Goal: Task Accomplishment & Management: Use online tool/utility

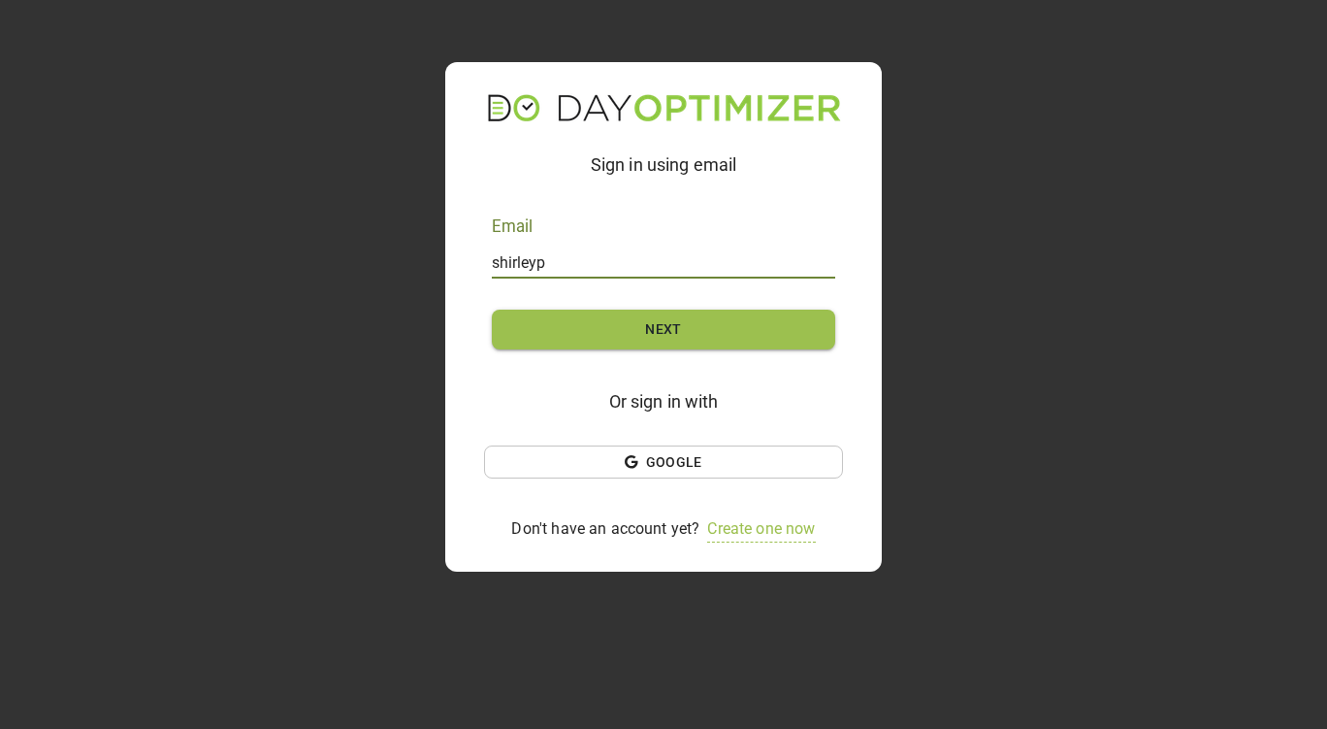
type input "shirleypollock@gmail.com"
click at [713, 337] on span "Next" at bounding box center [663, 329] width 281 height 24
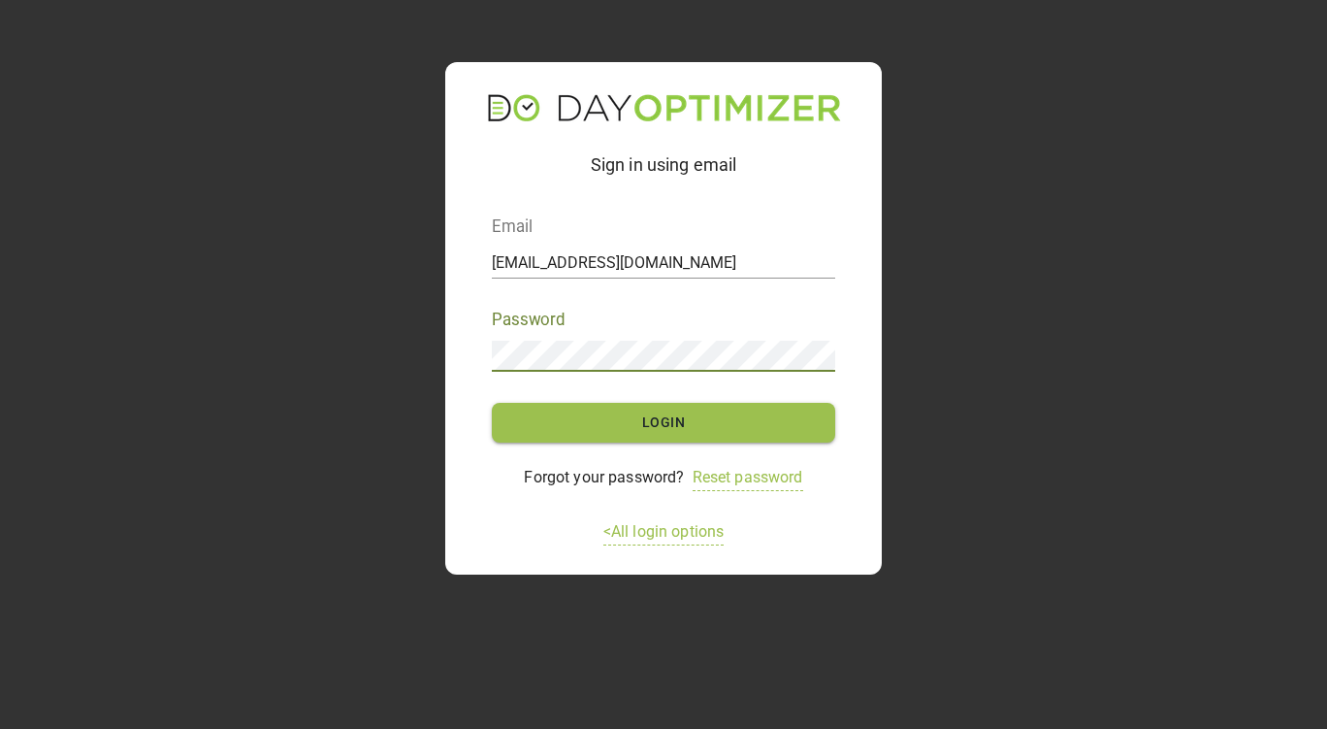
click at [730, 433] on span "Login" at bounding box center [663, 422] width 281 height 24
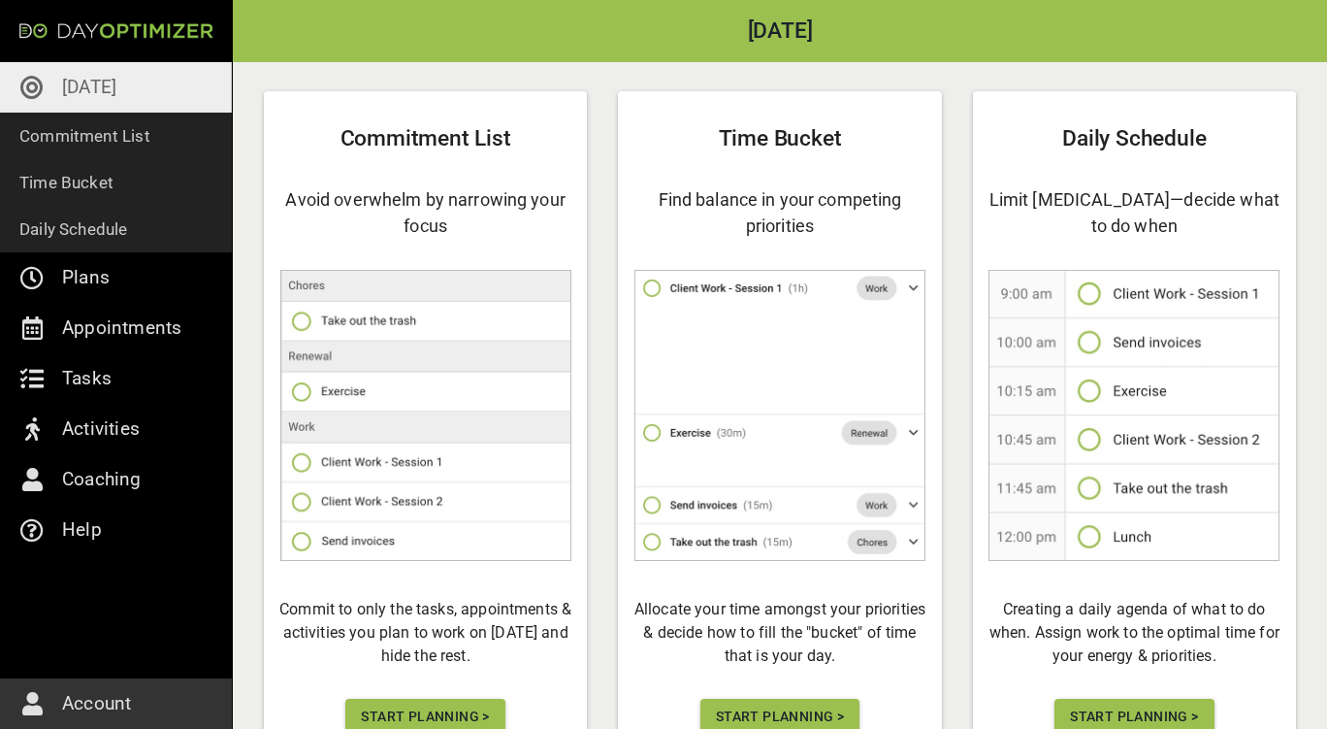
scroll to position [194, 0]
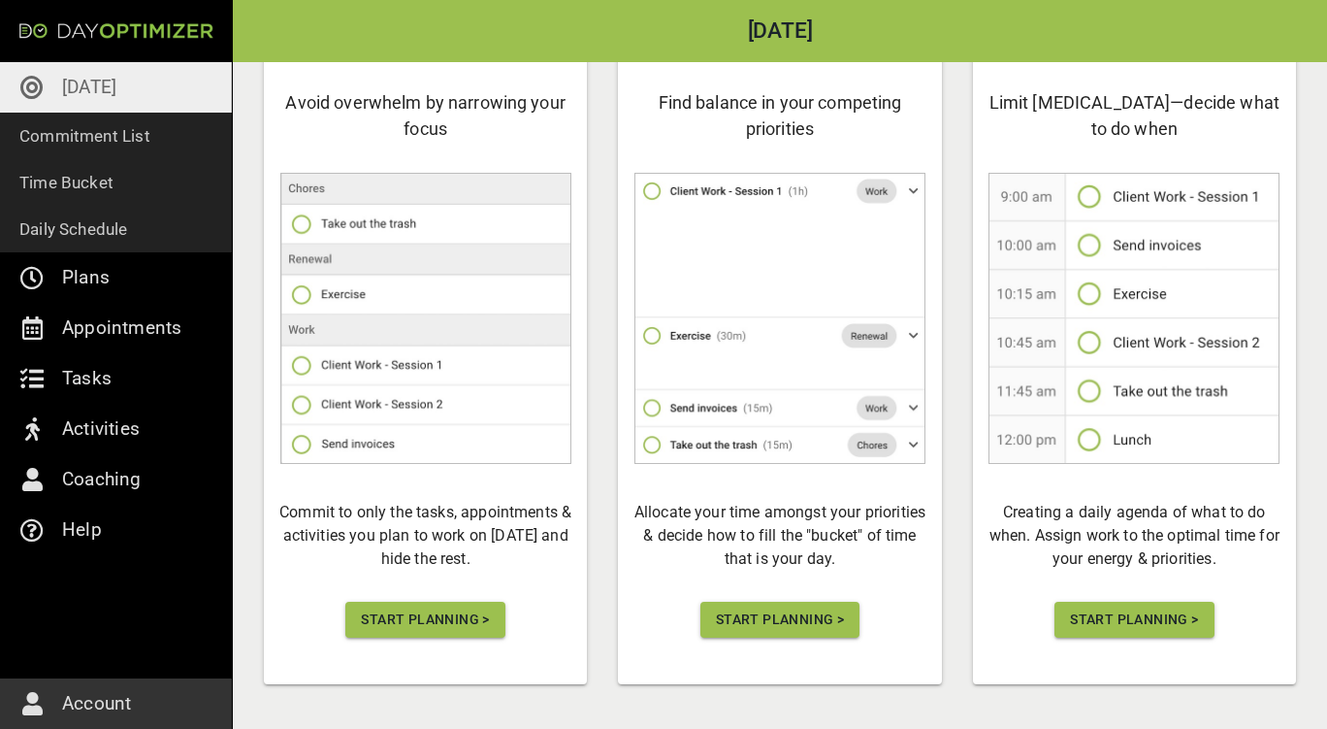
click at [449, 614] on span "Start Planning >" at bounding box center [425, 619] width 128 height 24
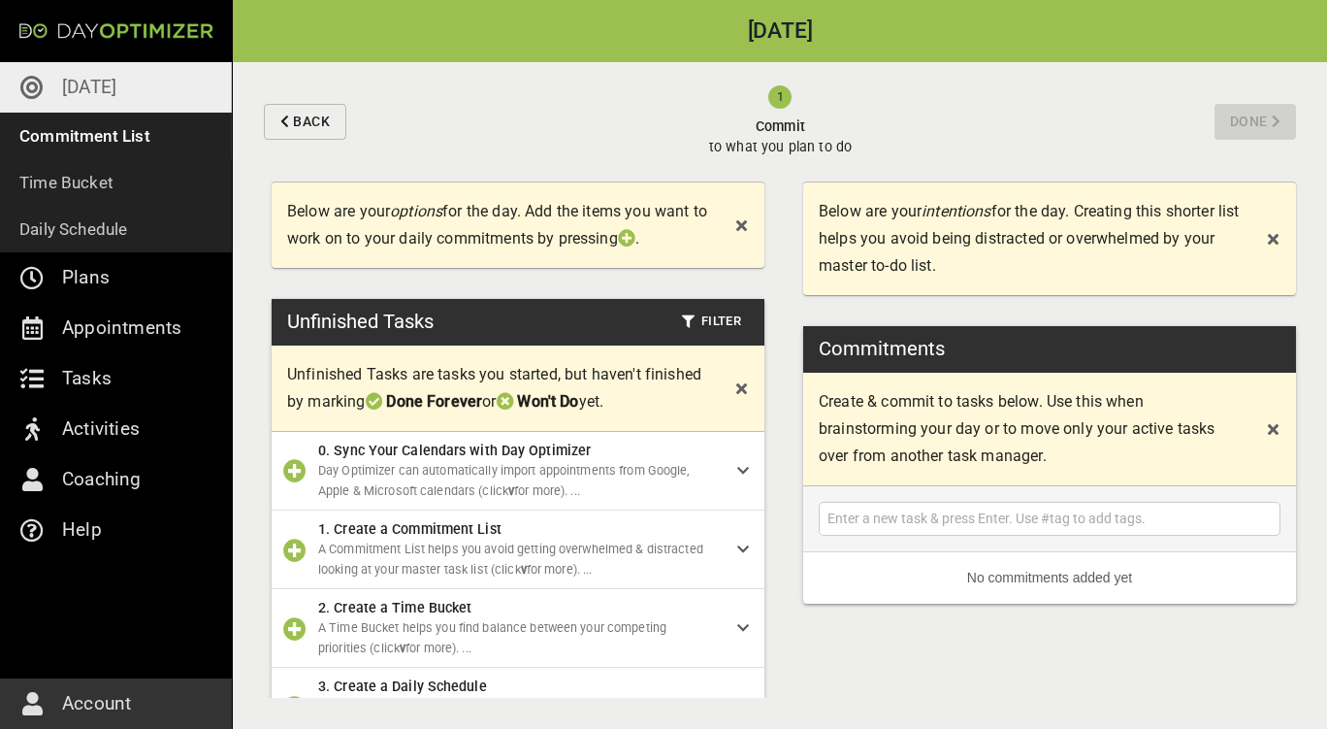
scroll to position [97, 0]
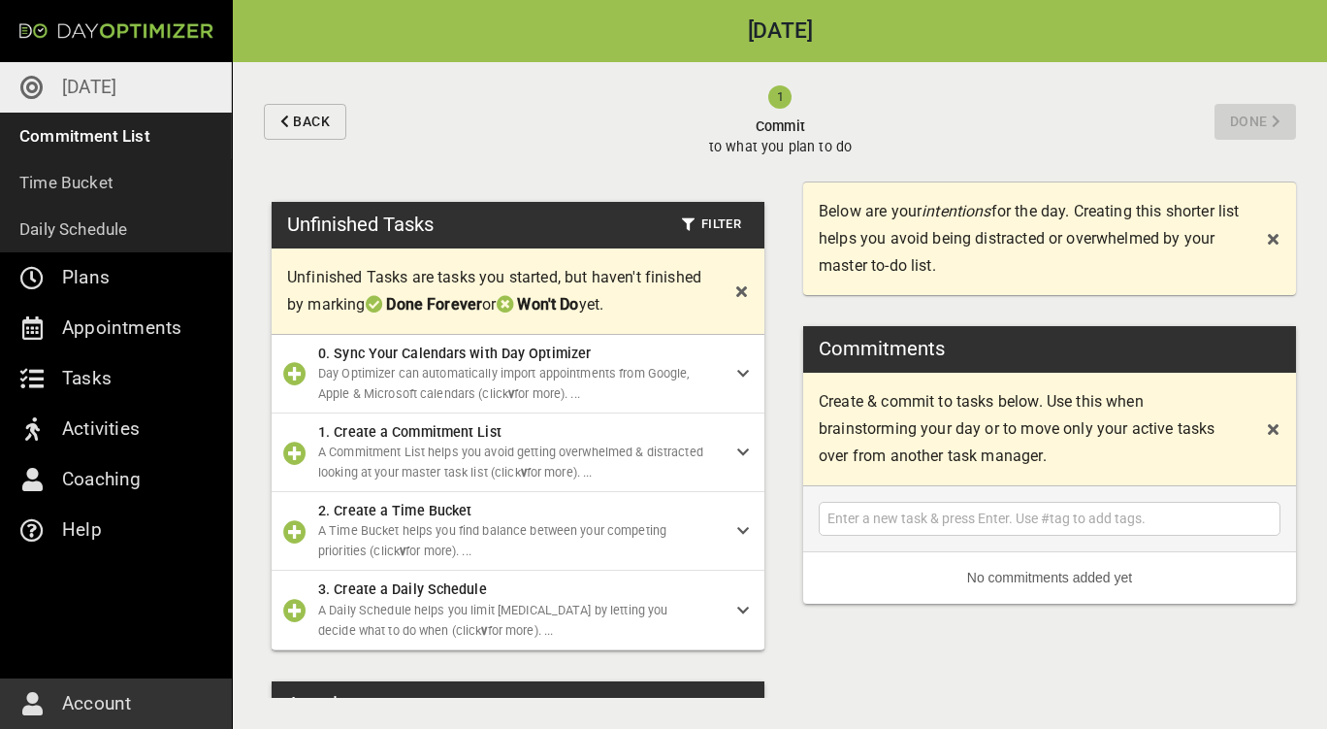
click at [737, 459] on icon at bounding box center [743, 452] width 12 height 14
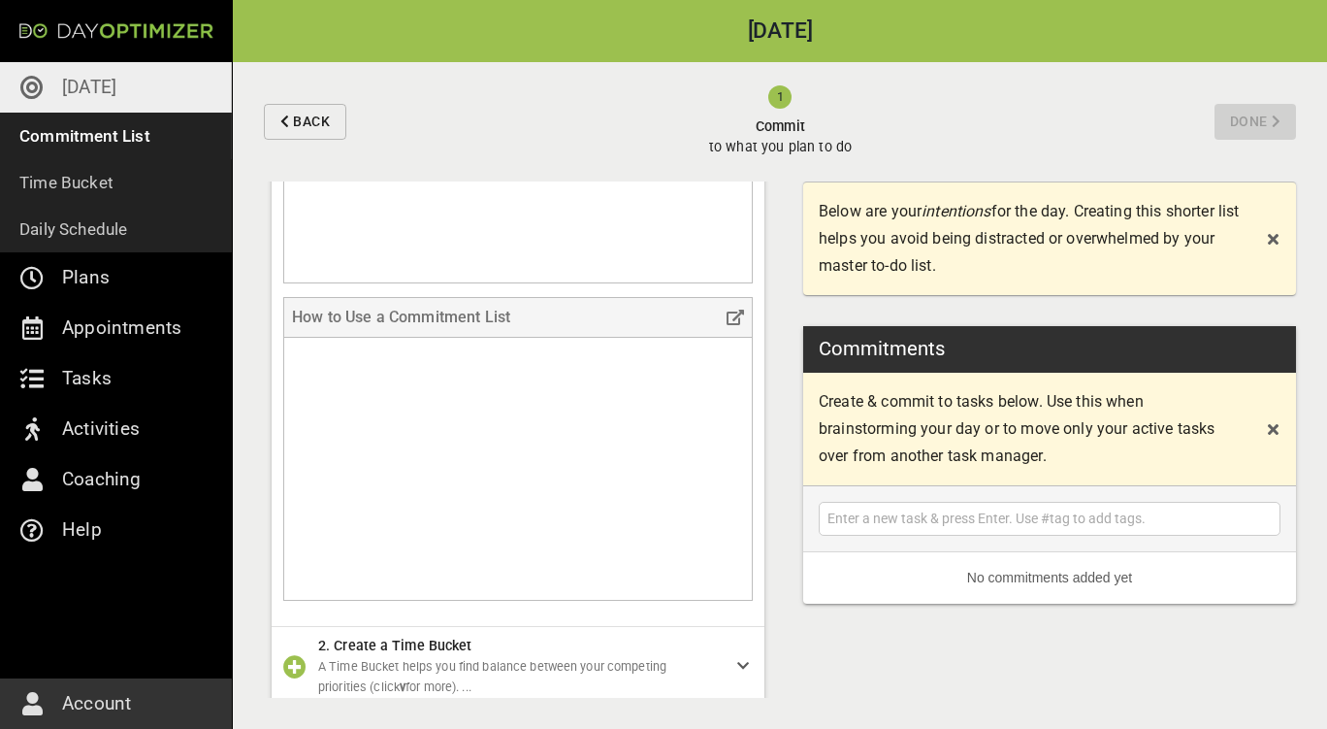
scroll to position [1358, 0]
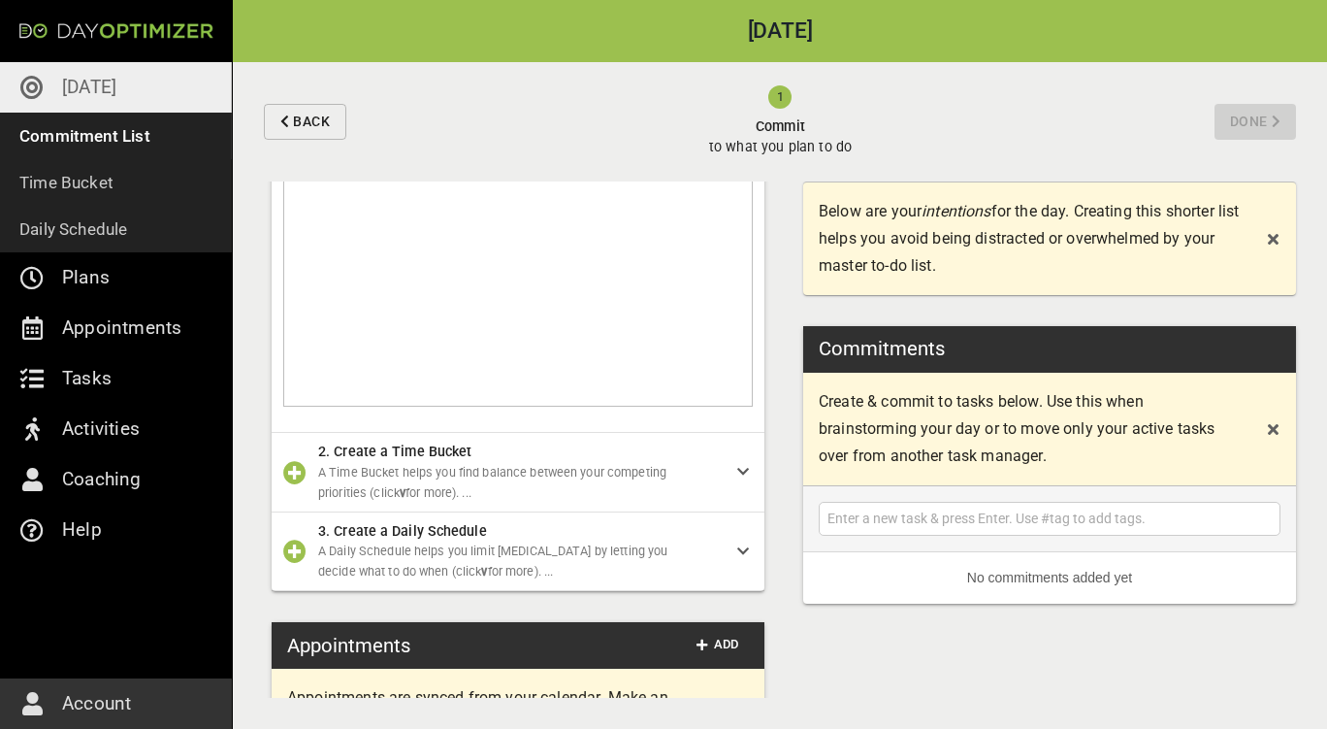
click at [716, 481] on div "2. Create a Time Bucket A Time Bucket helps you find balance between your compe…" at bounding box center [527, 472] width 419 height 62
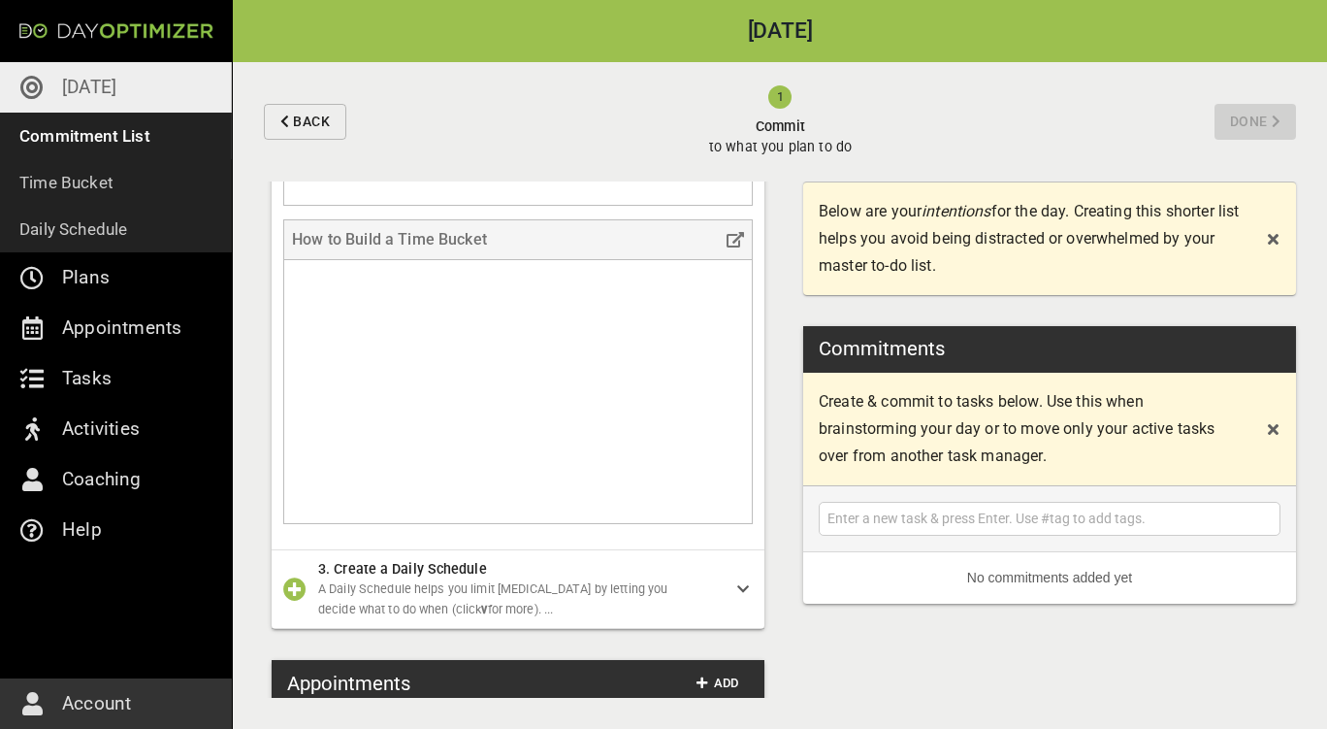
scroll to position [2620, 0]
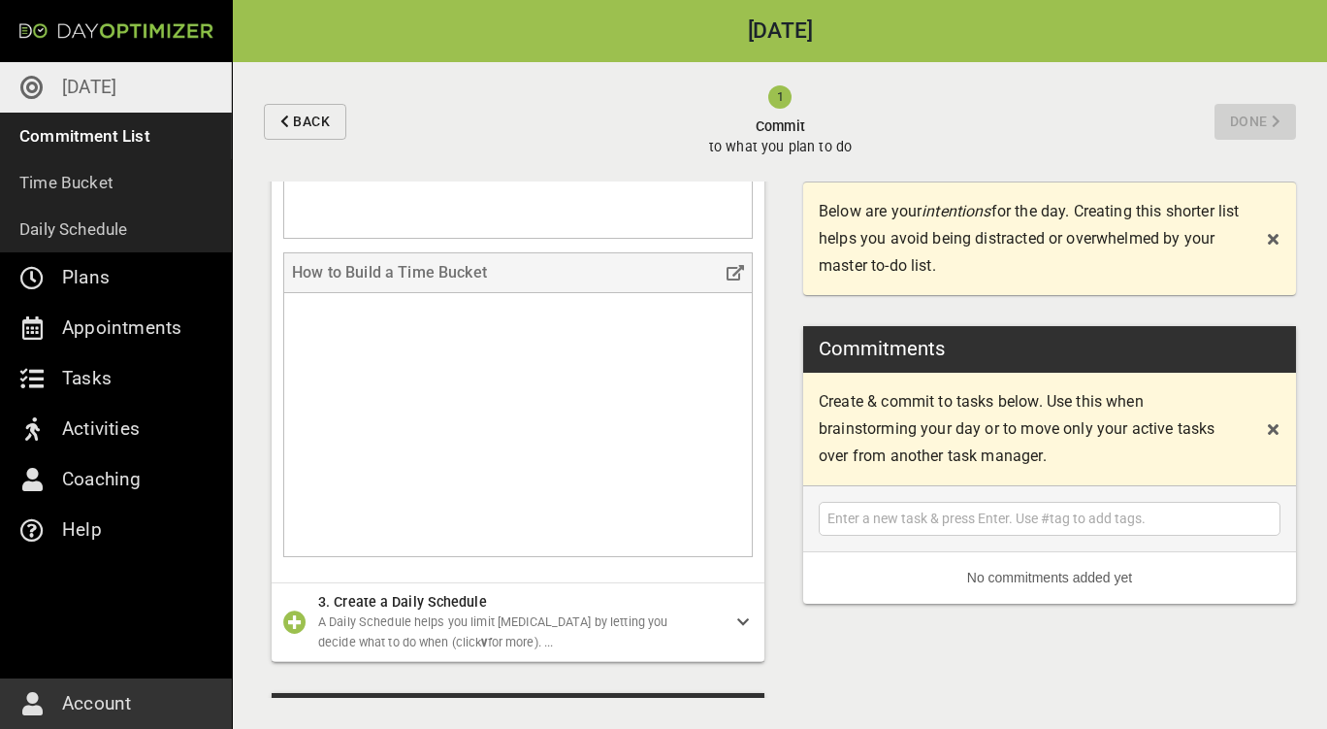
click at [134, 489] on p "Coaching" at bounding box center [102, 479] width 80 height 31
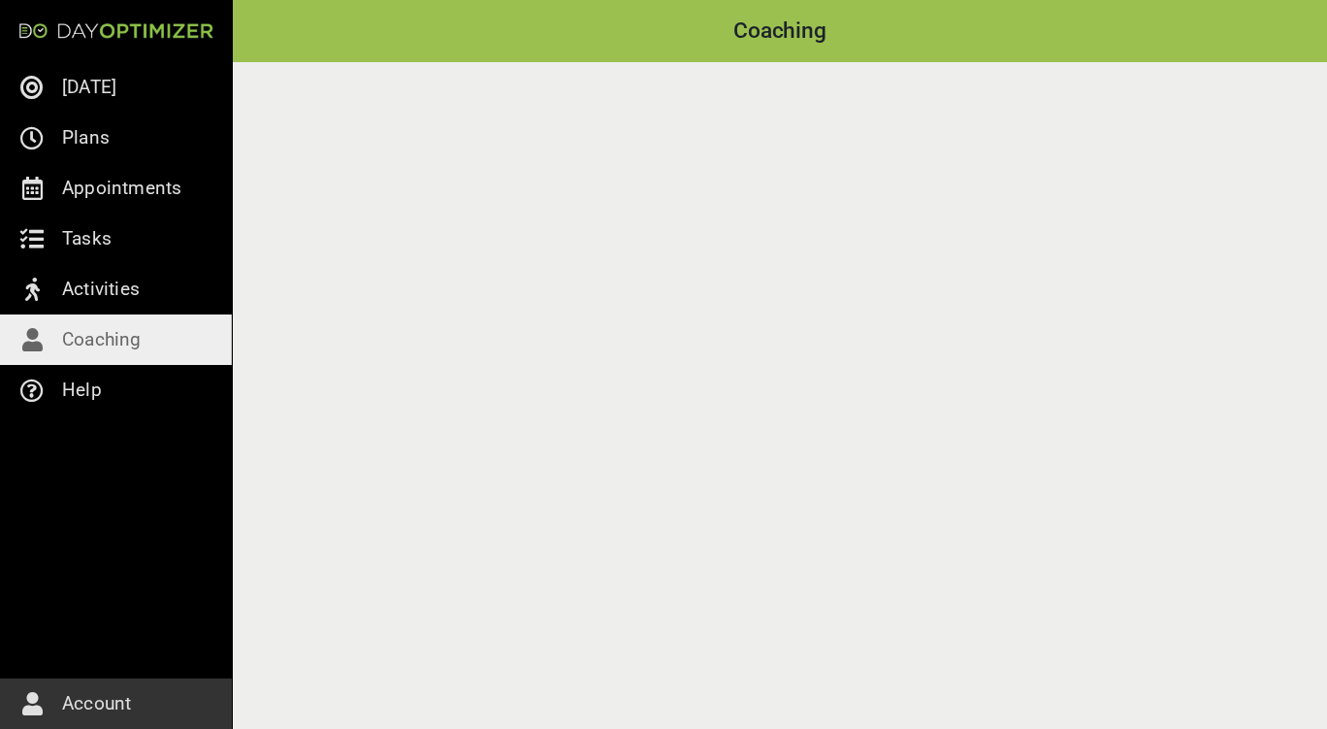
click at [95, 156] on link "Plans" at bounding box center [116, 138] width 232 height 50
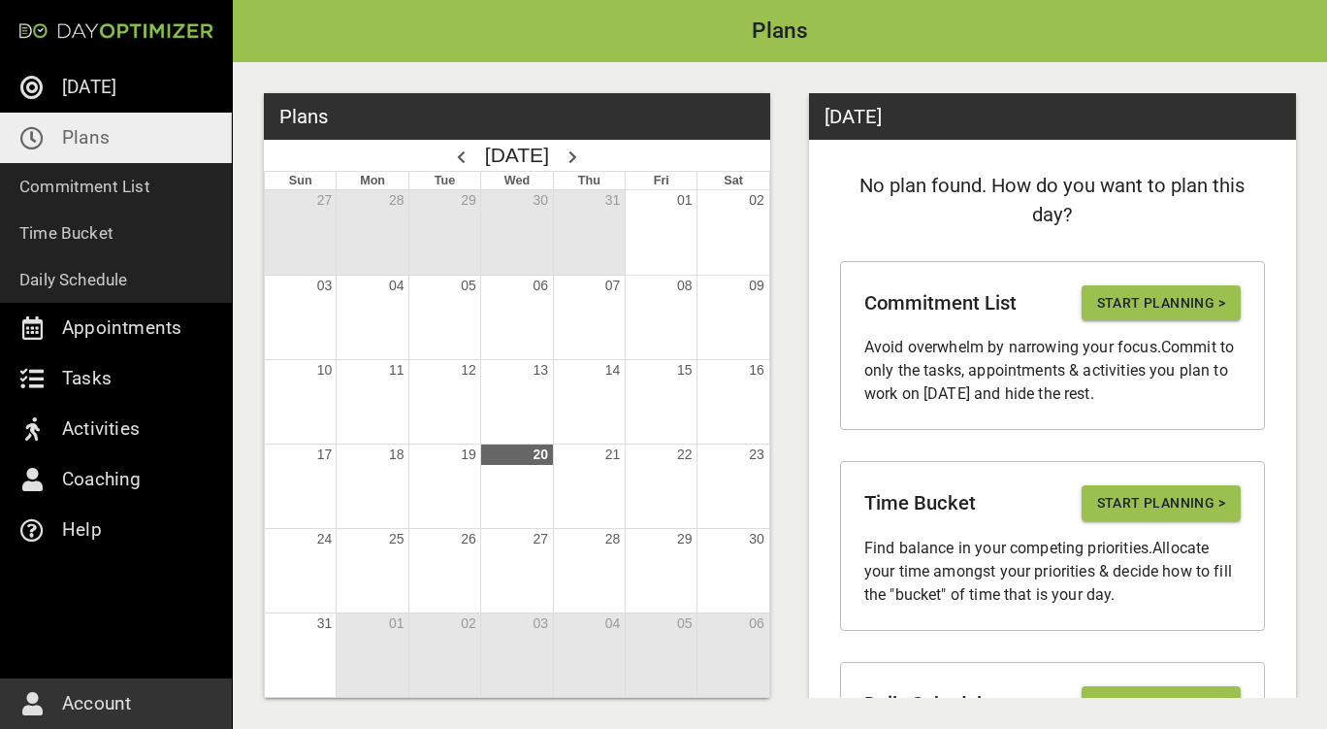
click at [1131, 294] on span "Start Planning >" at bounding box center [1161, 303] width 128 height 24
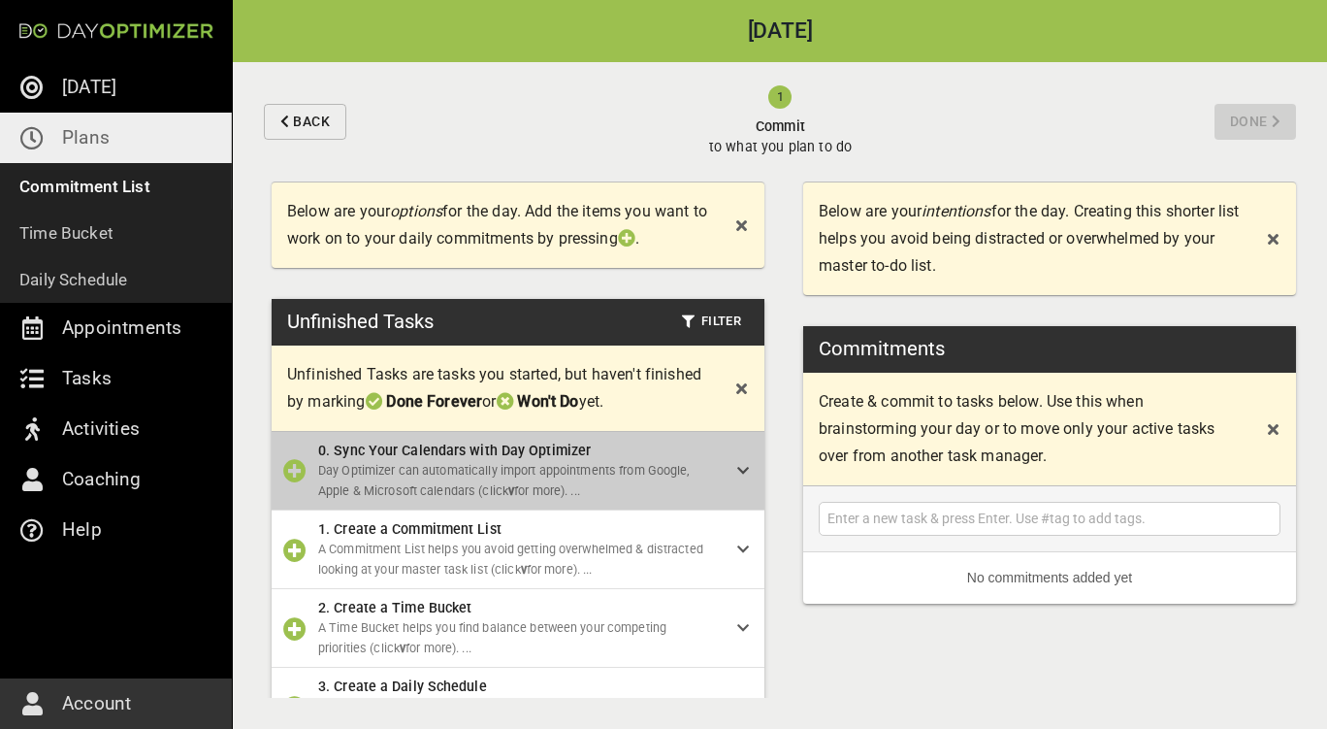
click at [631, 498] on span "Day Optimizer can automatically import appointments from Google, Apple & Micros…" at bounding box center [504, 480] width 372 height 35
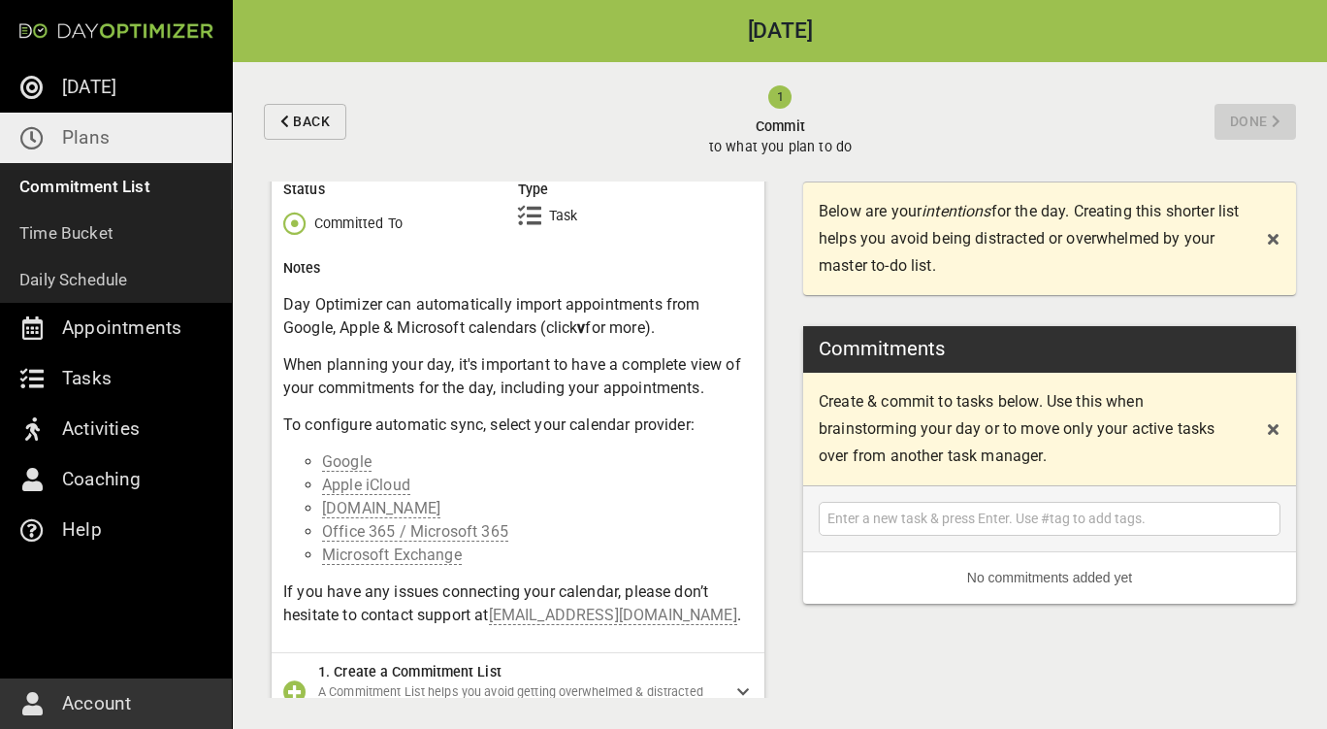
scroll to position [679, 0]
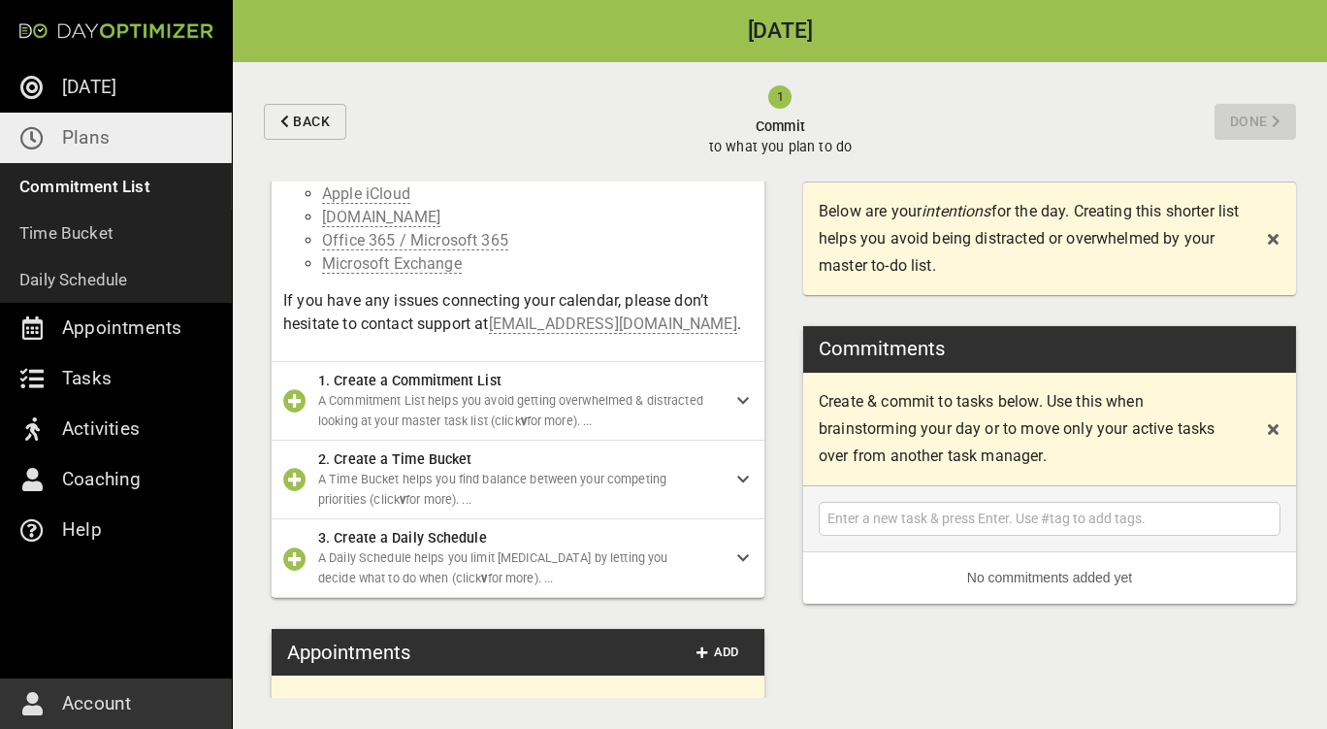
click at [670, 432] on p "A Commitment List helps you avoid getting overwhelmed & distracted looking at y…" at bounding box center [512, 411] width 388 height 41
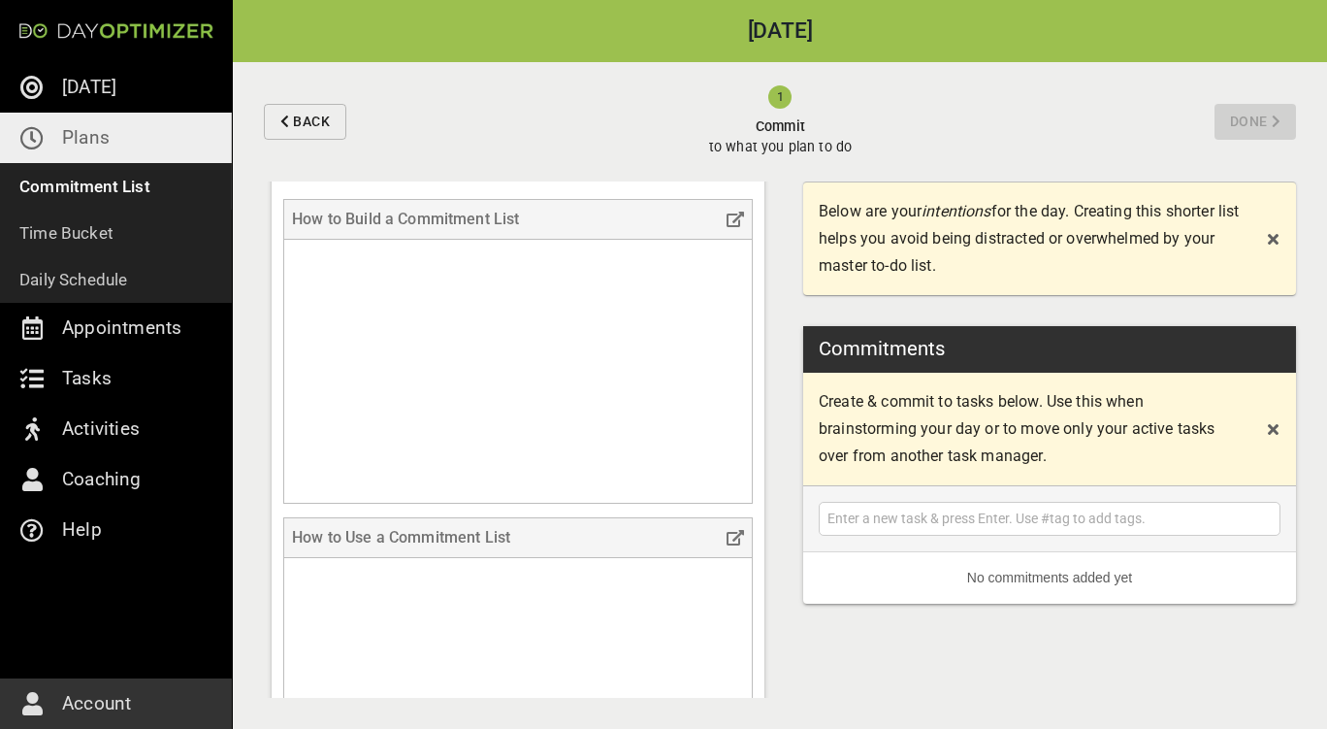
scroll to position [1455, 0]
